Goal: Task Accomplishment & Management: Manage account settings

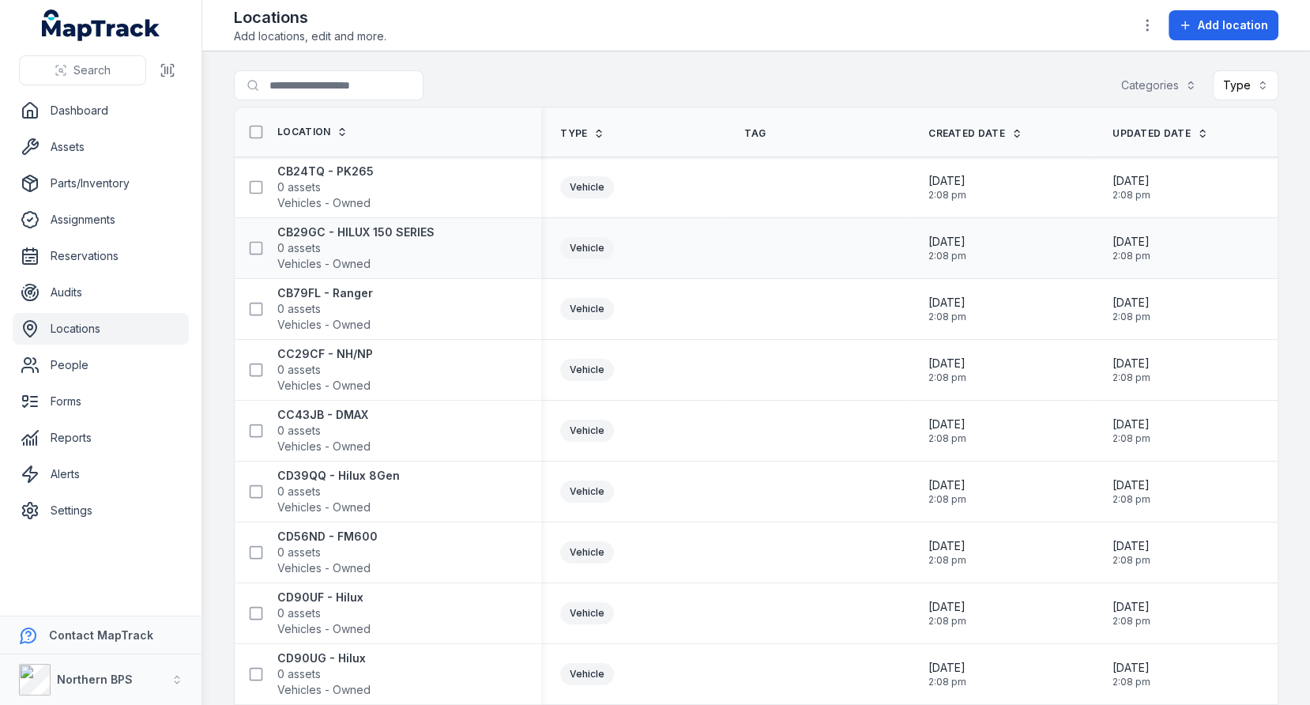
click at [732, 228] on td at bounding box center [817, 248] width 184 height 61
click at [85, 502] on link "Settings" at bounding box center [101, 511] width 176 height 32
click at [579, 310] on div "Vehicle" at bounding box center [587, 309] width 54 height 22
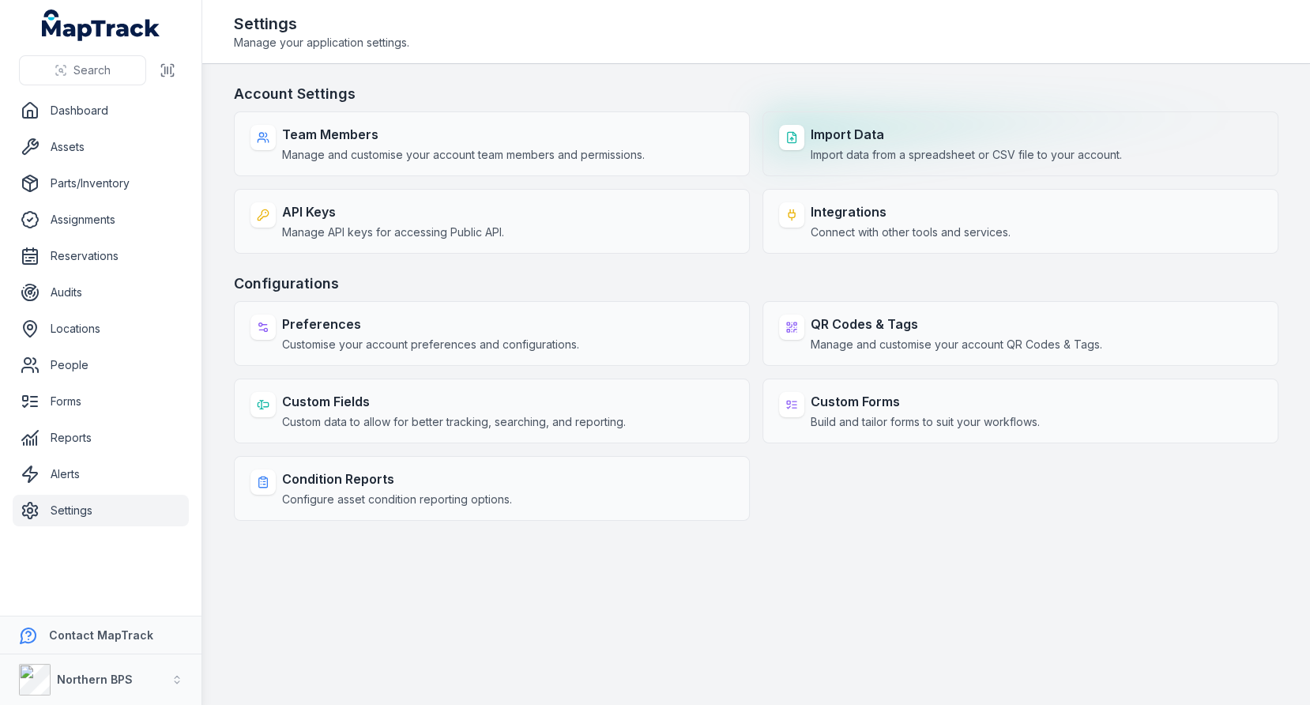
click at [898, 147] on span "Import data from a spreadsheet or CSV file to your account." at bounding box center [966, 155] width 311 height 16
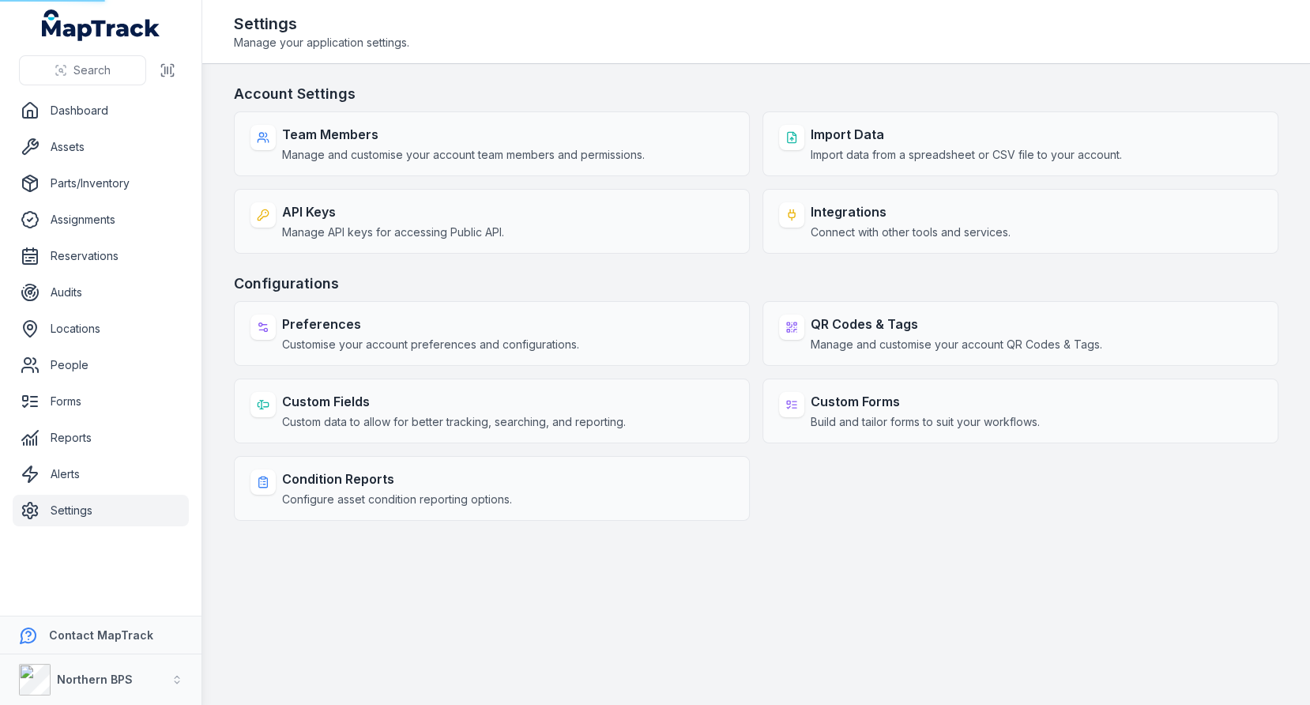
click at [953, 86] on h3 "Account Settings" at bounding box center [756, 94] width 1045 height 22
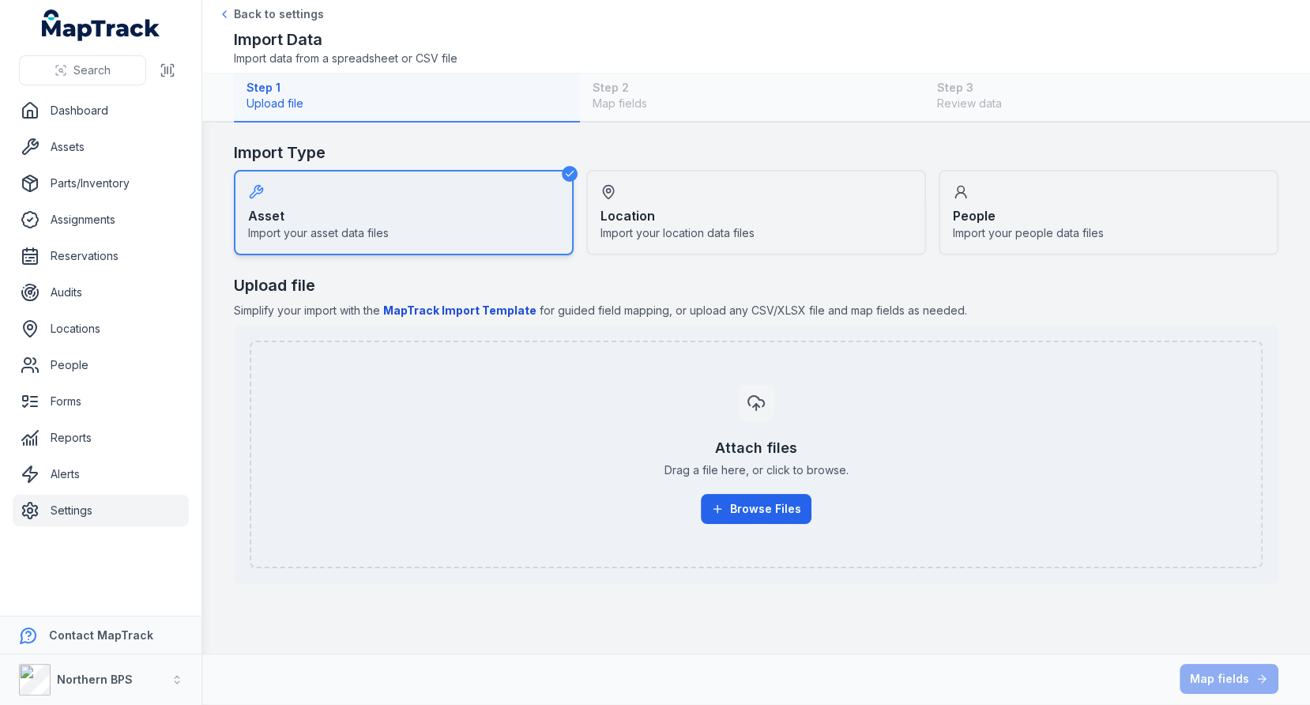
click at [686, 217] on div "Location Import your location data files" at bounding box center [756, 212] width 340 height 85
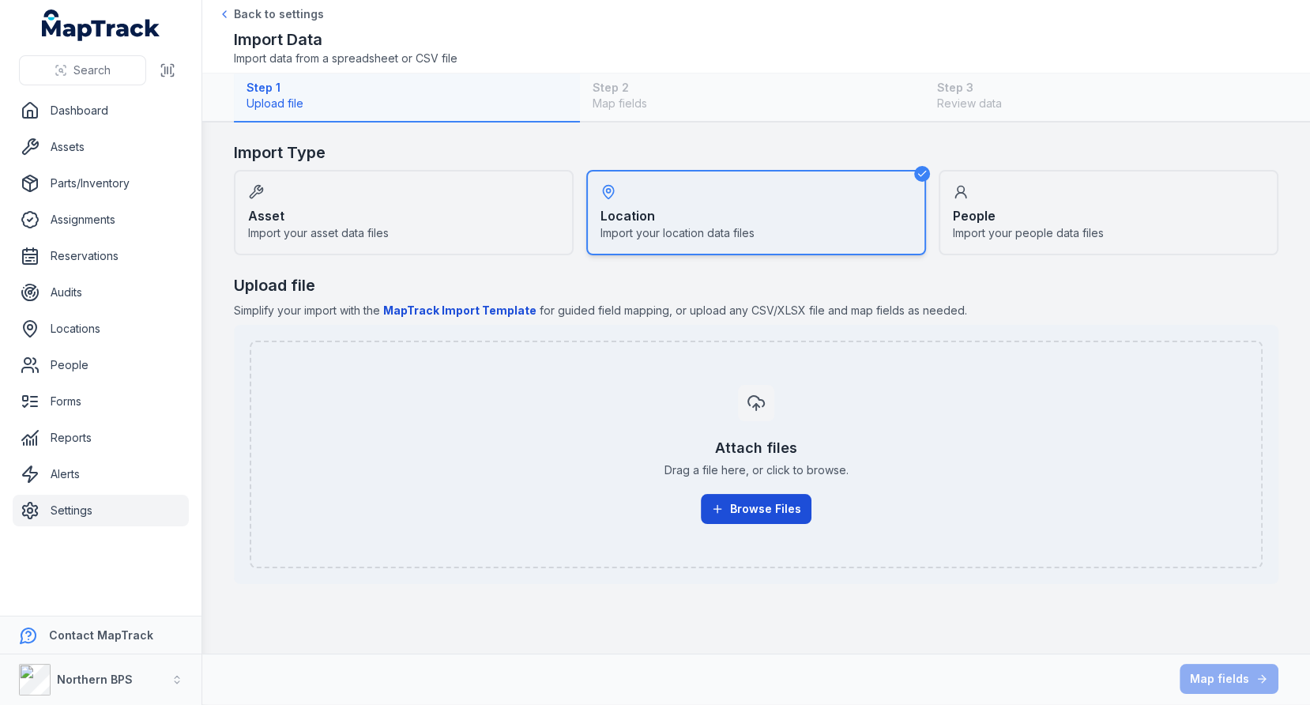
click at [737, 511] on button "Browse Files" at bounding box center [756, 509] width 111 height 30
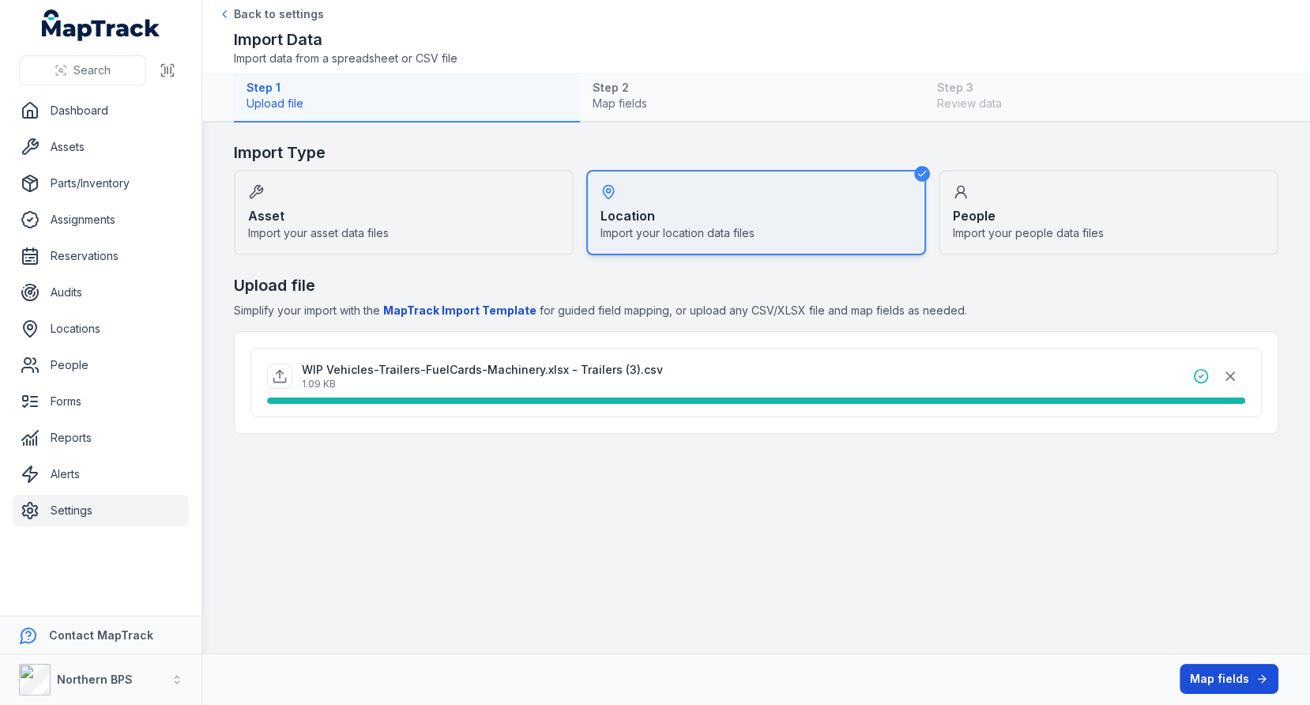
click at [1225, 667] on button "Map fields" at bounding box center [1229, 679] width 99 height 30
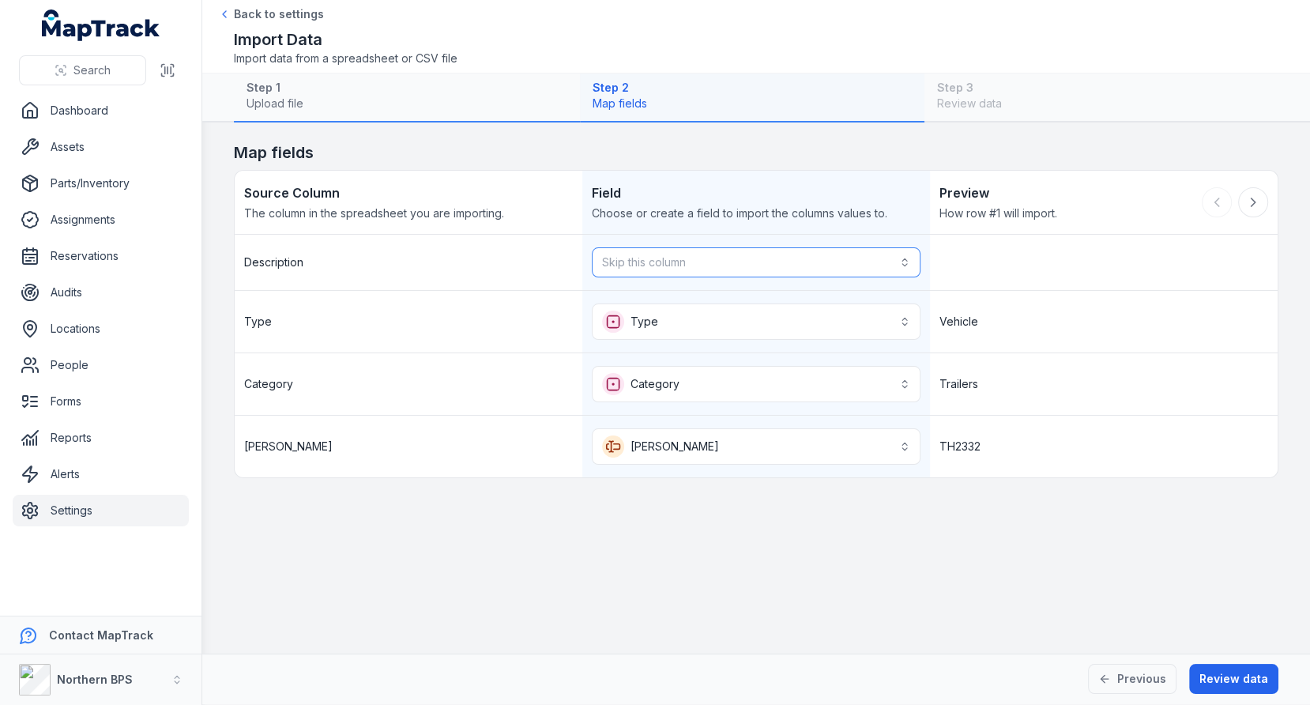
click at [782, 270] on button "Skip this column" at bounding box center [756, 262] width 329 height 30
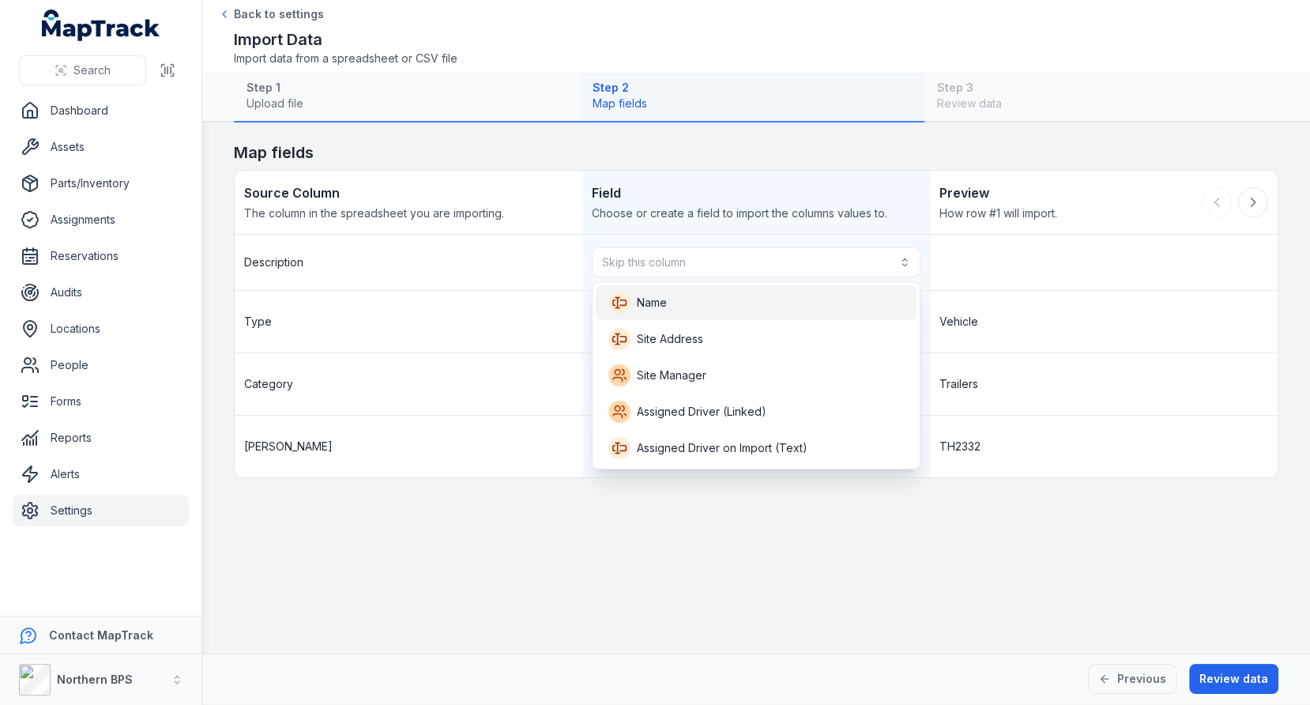
click at [771, 294] on div "Name" at bounding box center [755, 303] width 295 height 22
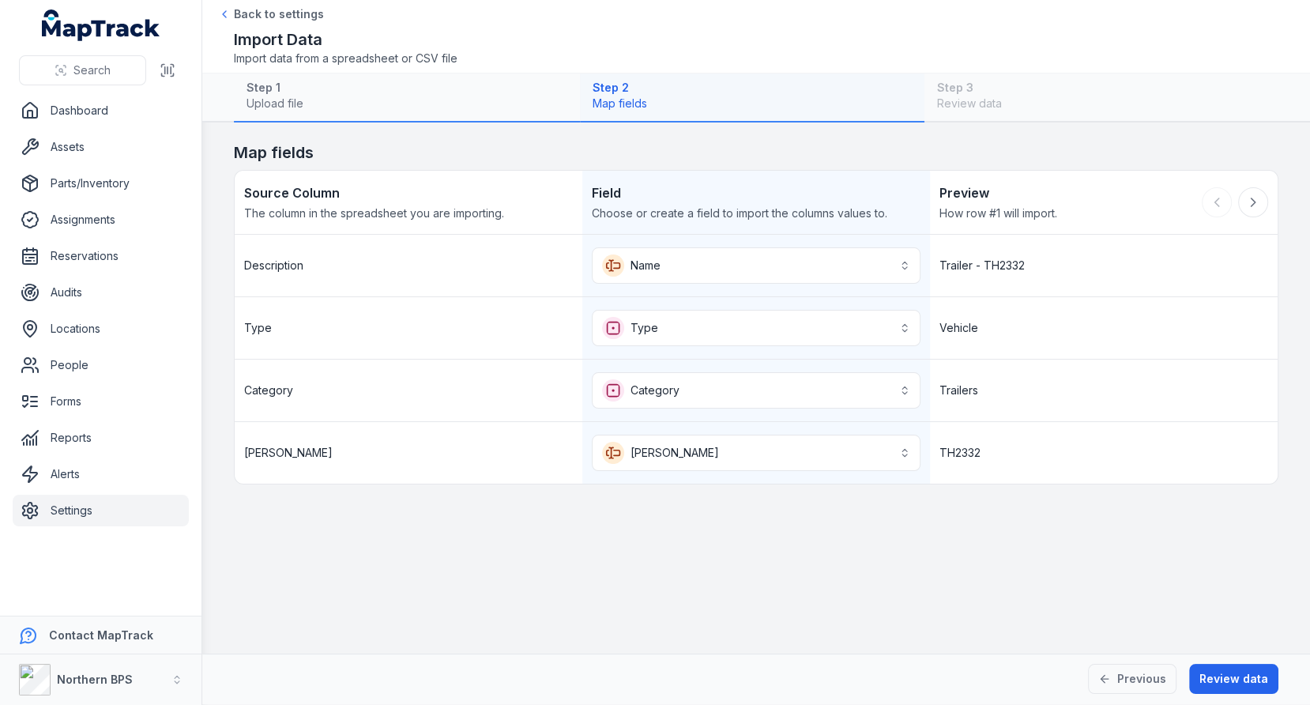
click at [1048, 291] on div "Trailer - TH2332" at bounding box center [1104, 266] width 348 height 62
click at [817, 446] on button "**********" at bounding box center [756, 453] width 329 height 36
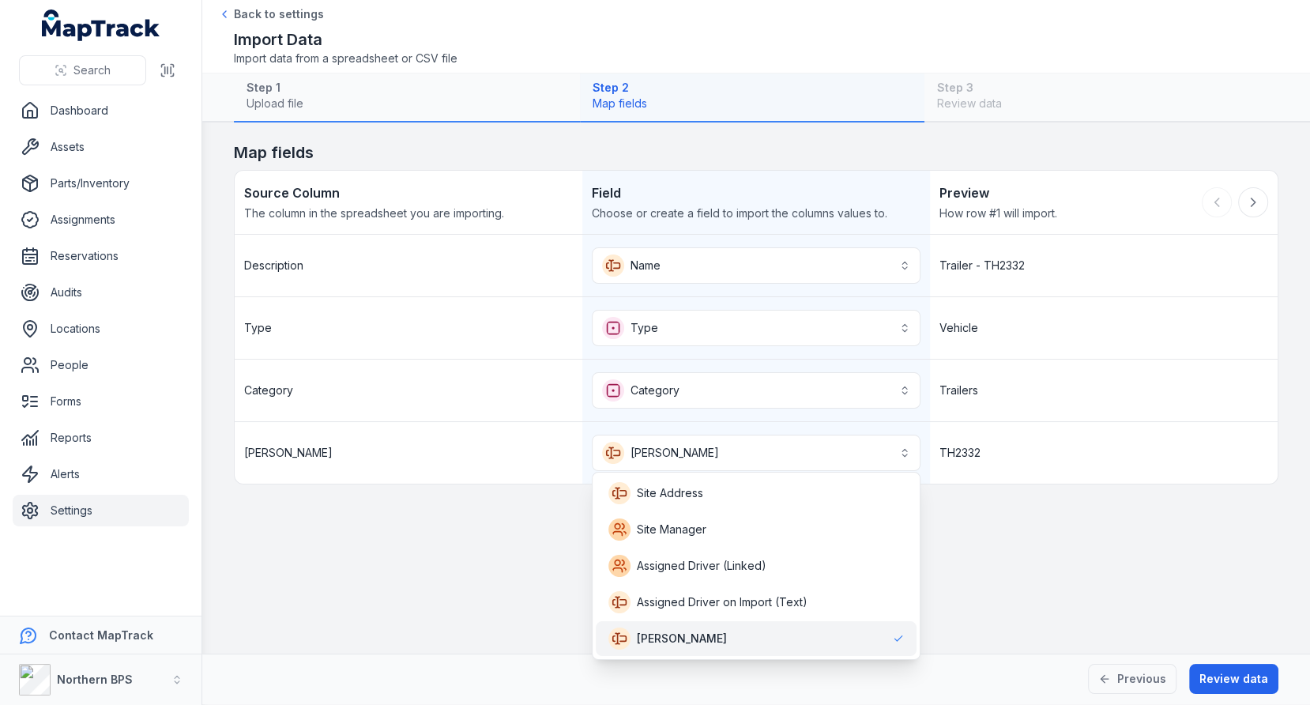
click at [1007, 264] on div "**********" at bounding box center [756, 359] width 1043 height 249
click at [1007, 264] on div "Trailer - TH2332" at bounding box center [1104, 266] width 348 height 62
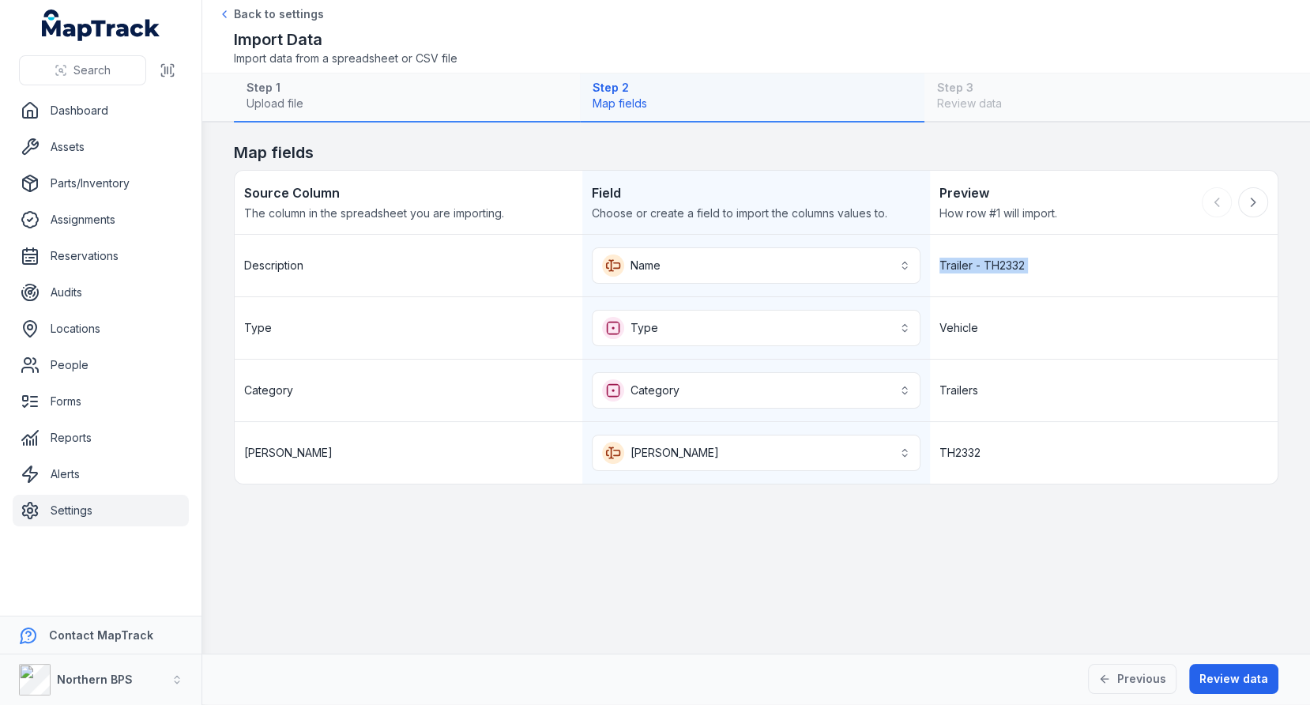
click at [1007, 264] on div "Trailer - TH2332" at bounding box center [1104, 266] width 348 height 62
click at [800, 440] on button "**********" at bounding box center [756, 453] width 329 height 36
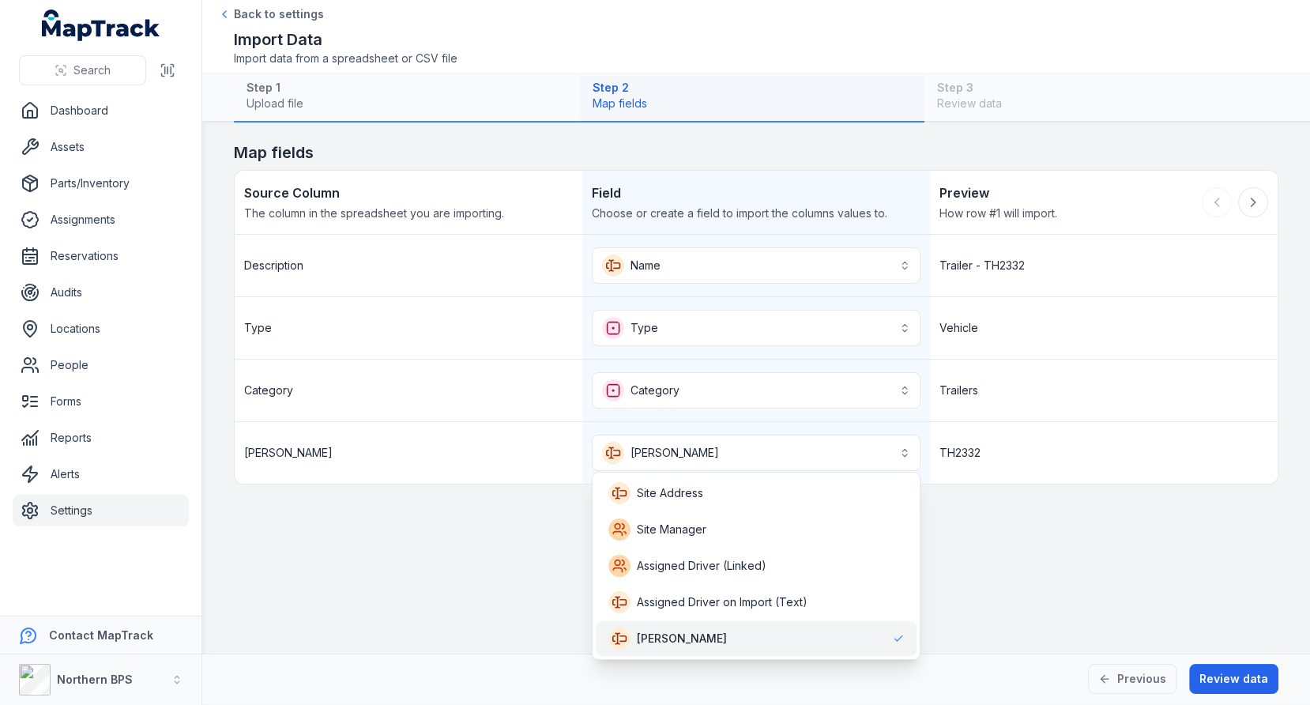
click at [1062, 500] on main "**********" at bounding box center [756, 387] width 1108 height 531
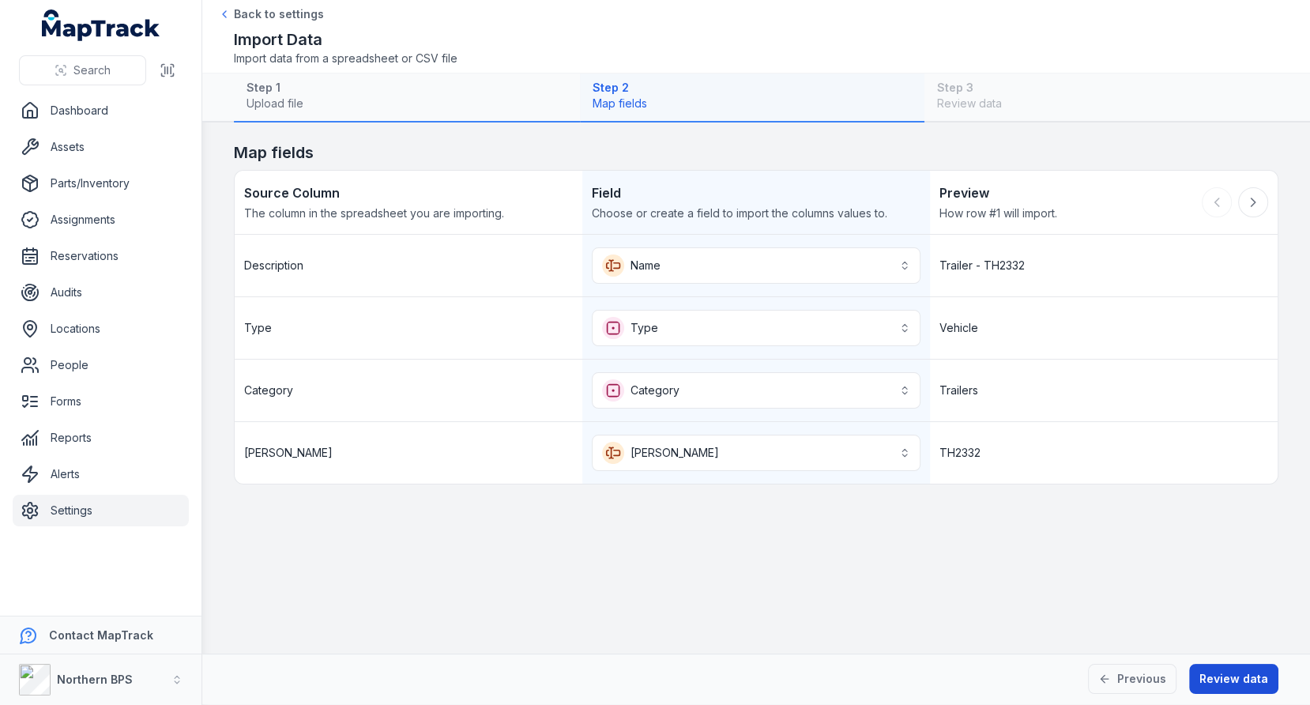
click at [1223, 672] on button "Review data" at bounding box center [1233, 679] width 89 height 30
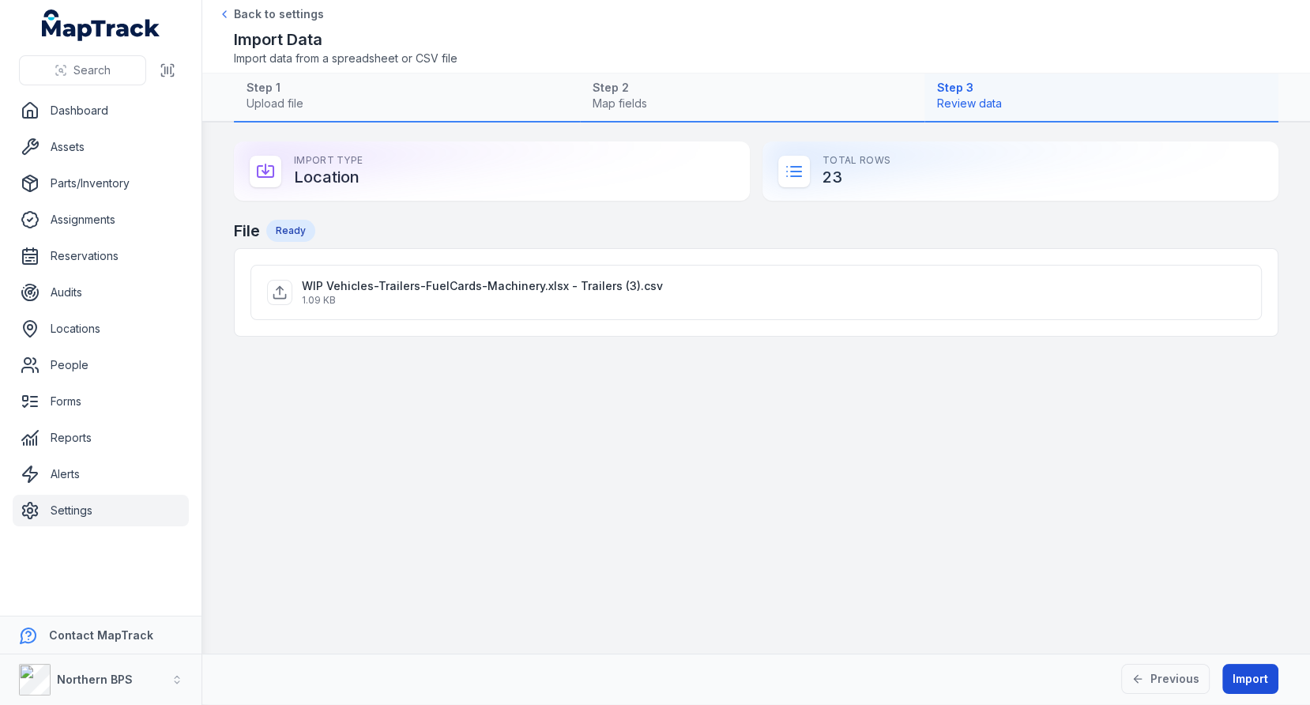
click at [1245, 672] on button "Import" at bounding box center [1250, 679] width 56 height 30
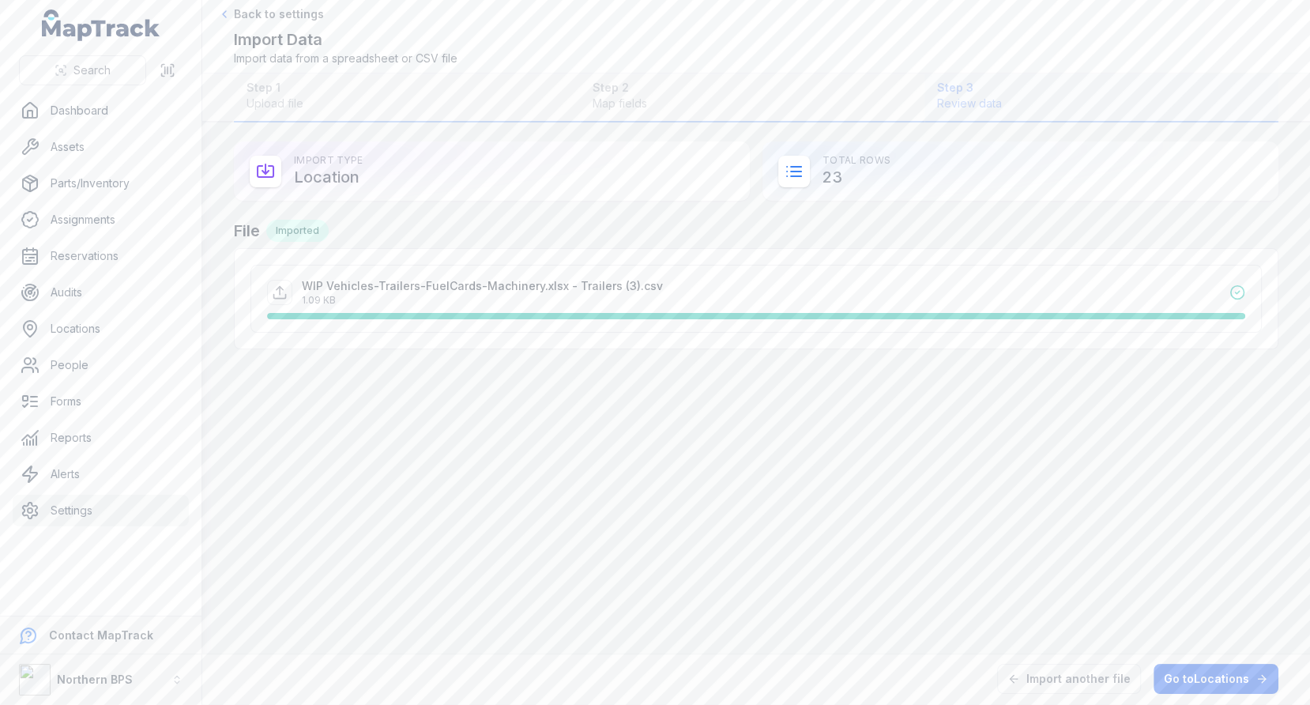
click at [104, 503] on link "Settings" at bounding box center [101, 511] width 176 height 32
click at [623, 487] on main "Import Type Location Total Rows 23 File Imported WIP Vehicles-Trailers-FuelCard…" at bounding box center [756, 387] width 1108 height 531
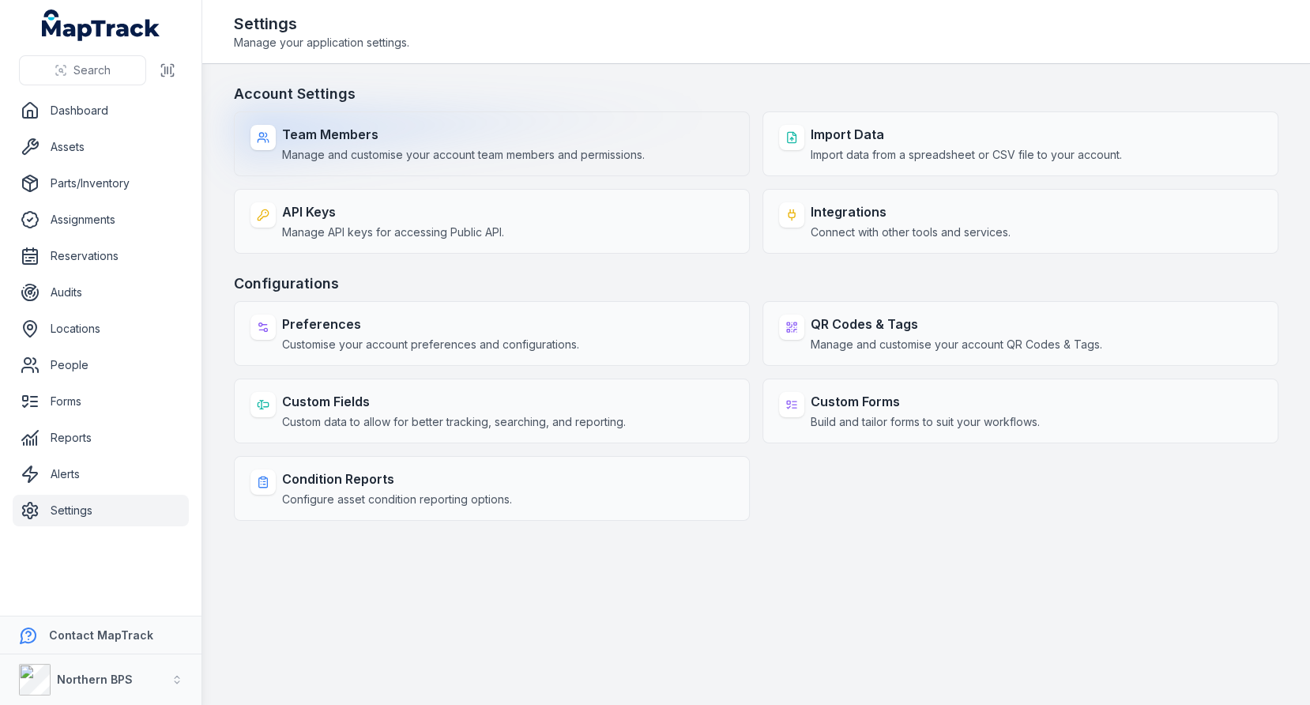
click at [447, 165] on div "Team Members Manage and customise your account team members and permissions." at bounding box center [492, 143] width 516 height 65
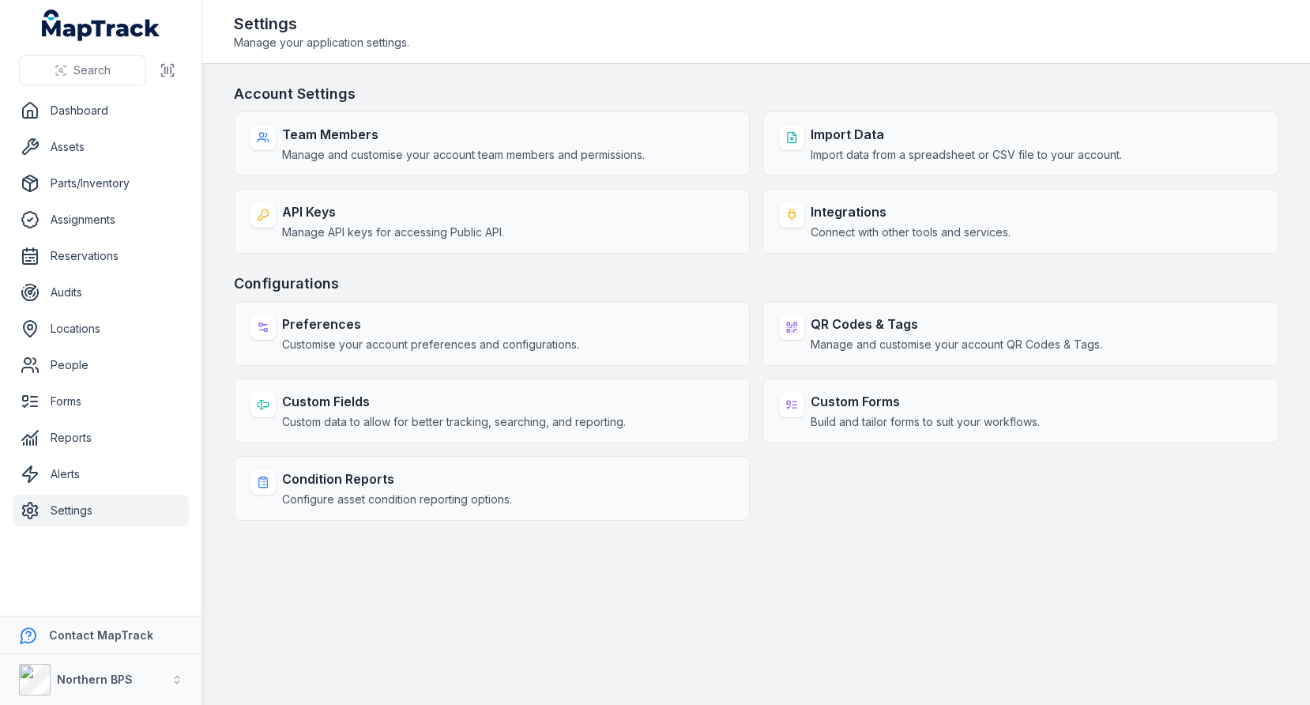
click at [642, 97] on h3 "Account Settings" at bounding box center [756, 94] width 1045 height 22
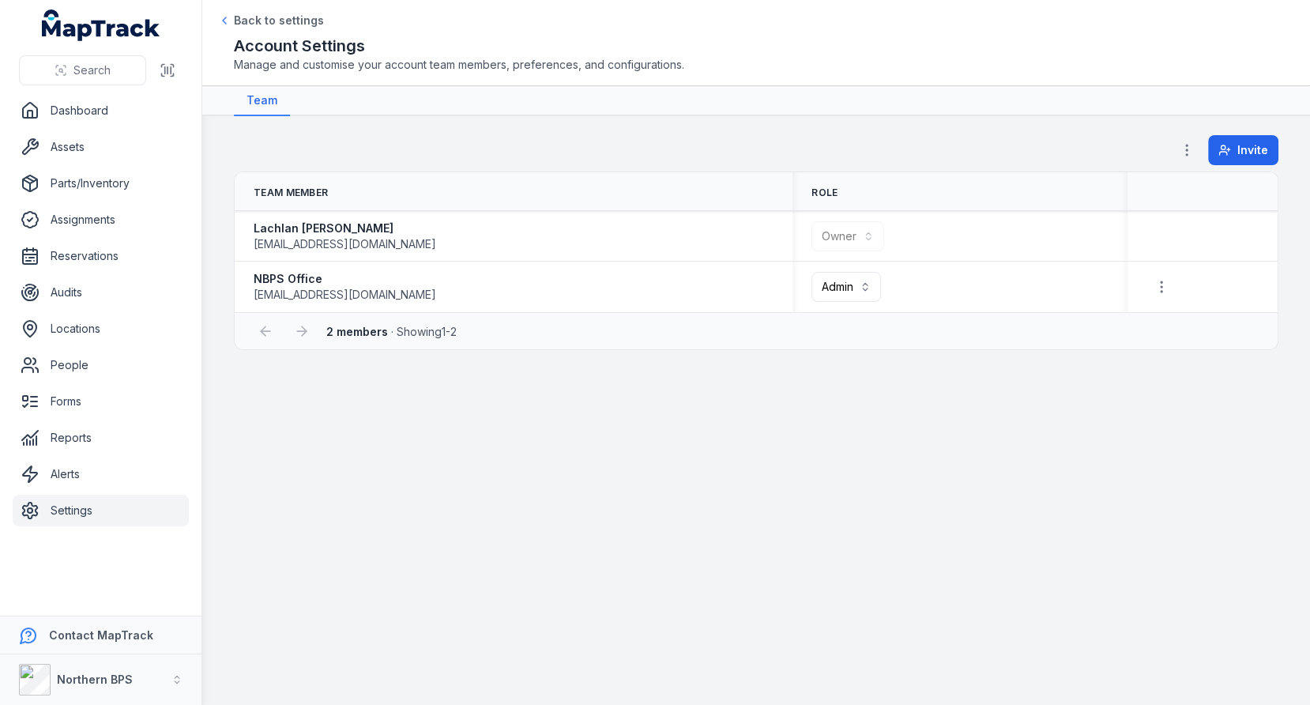
click at [642, 132] on main "**********" at bounding box center [756, 410] width 1108 height 589
click at [97, 399] on link "Forms" at bounding box center [101, 402] width 176 height 32
click at [764, 447] on main "**********" at bounding box center [756, 410] width 1108 height 589
click at [344, 288] on span "[EMAIL_ADDRESS][DOMAIN_NAME]" at bounding box center [345, 295] width 183 height 16
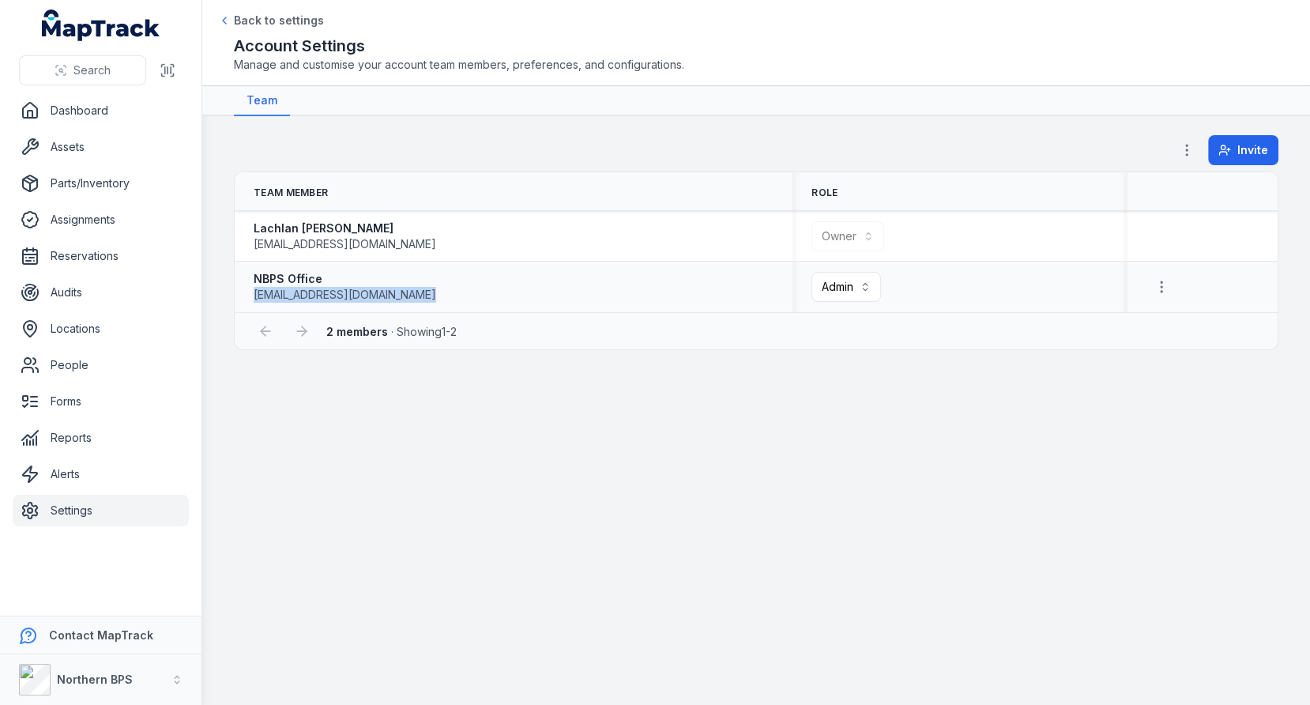
click at [344, 288] on span "[EMAIL_ADDRESS][DOMAIN_NAME]" at bounding box center [345, 295] width 183 height 16
copy span "[EMAIL_ADDRESS][DOMAIN_NAME]"
click at [1166, 279] on icon "button" at bounding box center [1162, 287] width 16 height 16
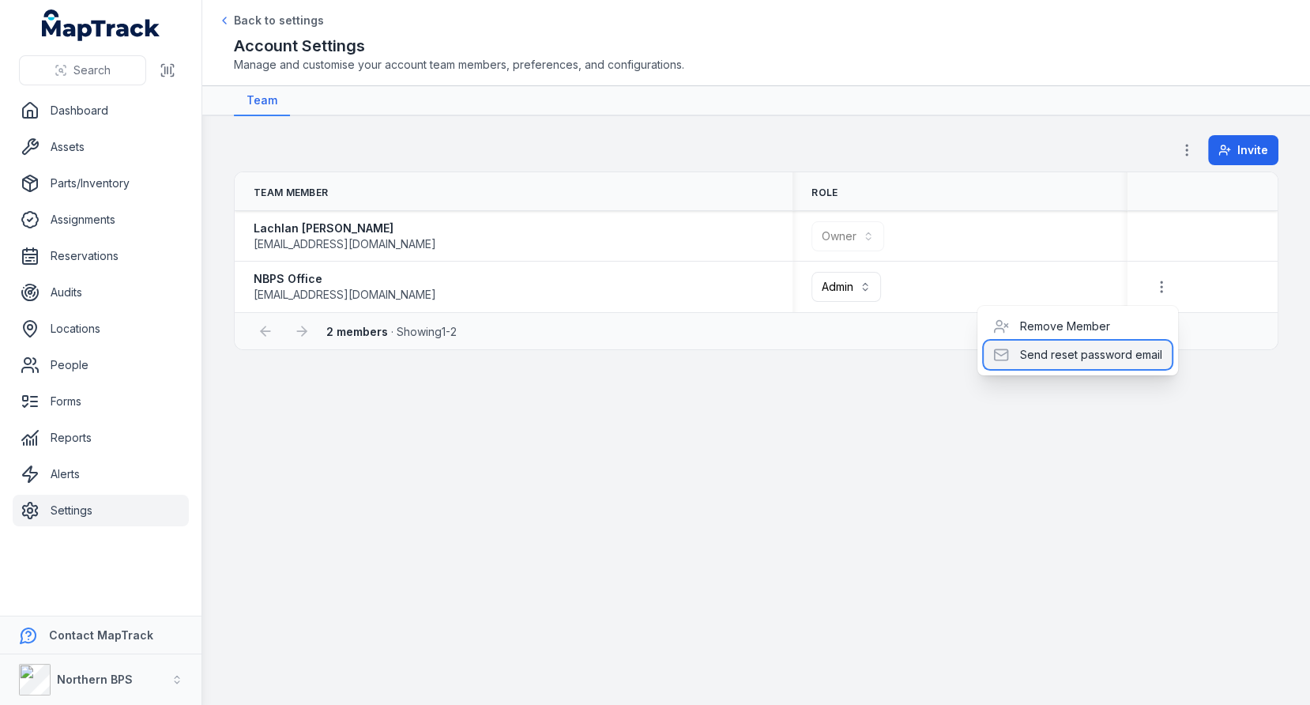
click at [1098, 348] on div "Send reset password email" at bounding box center [1078, 355] width 188 height 28
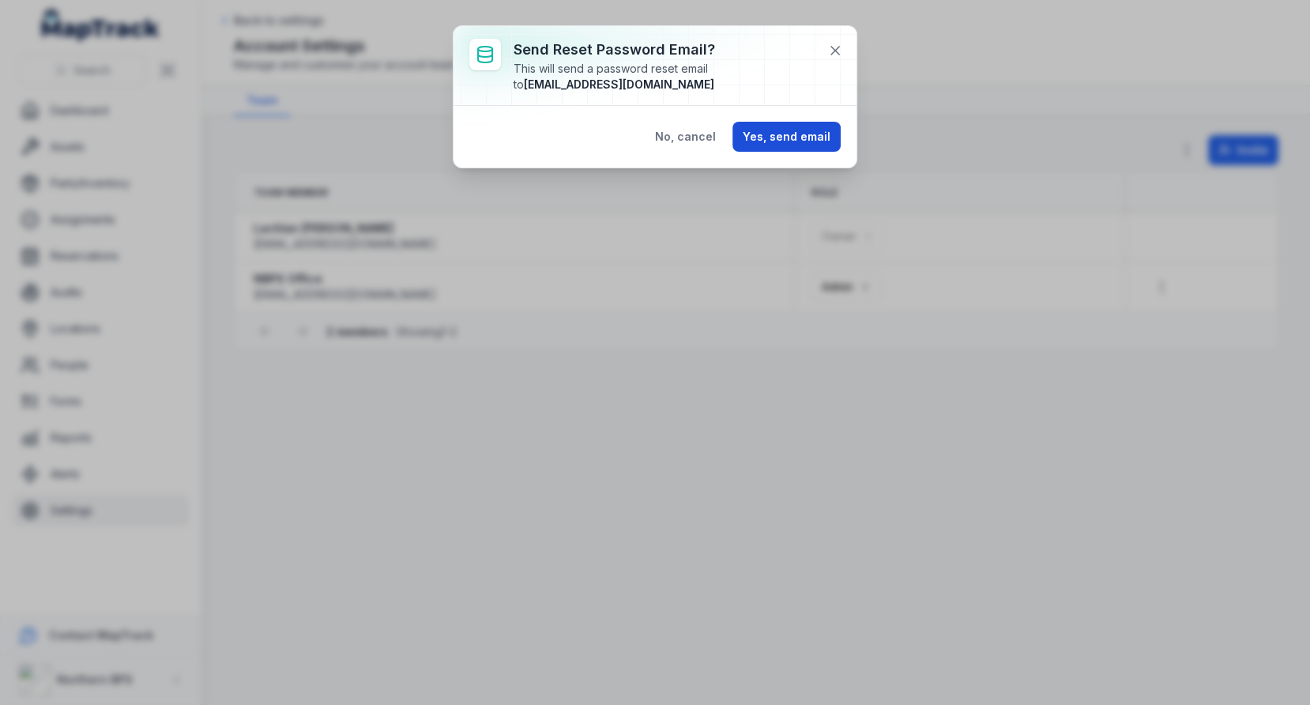
click at [810, 144] on button "Yes, send email" at bounding box center [786, 137] width 108 height 30
